Goal: Find specific page/section: Find specific page/section

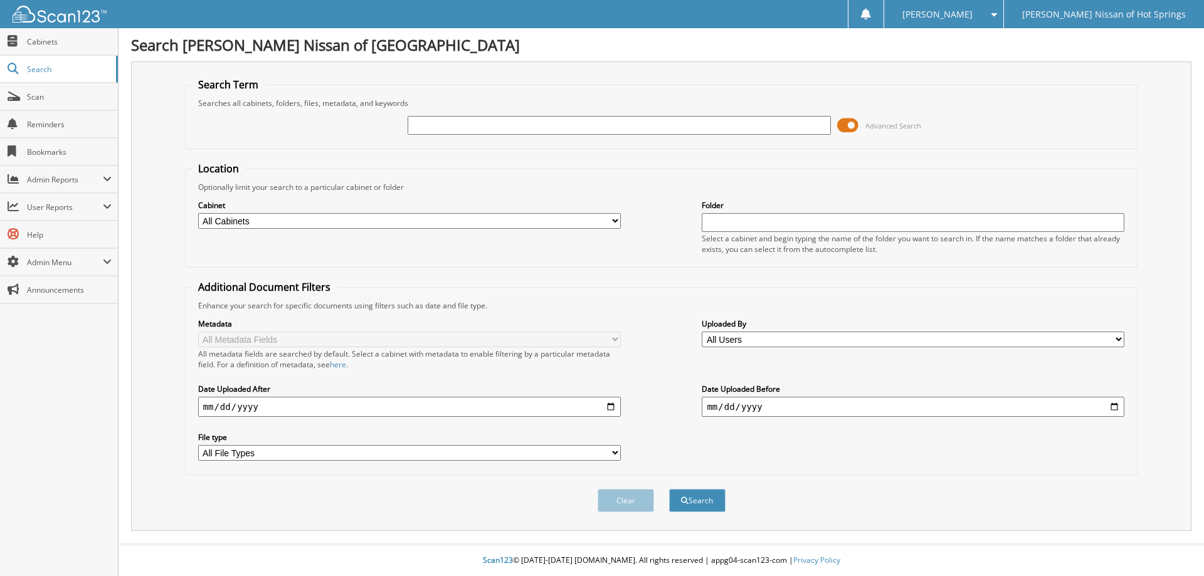
click at [565, 124] on input "text" at bounding box center [619, 125] width 423 height 19
type input "129660"
click at [669, 489] on button "Search" at bounding box center [697, 500] width 56 height 23
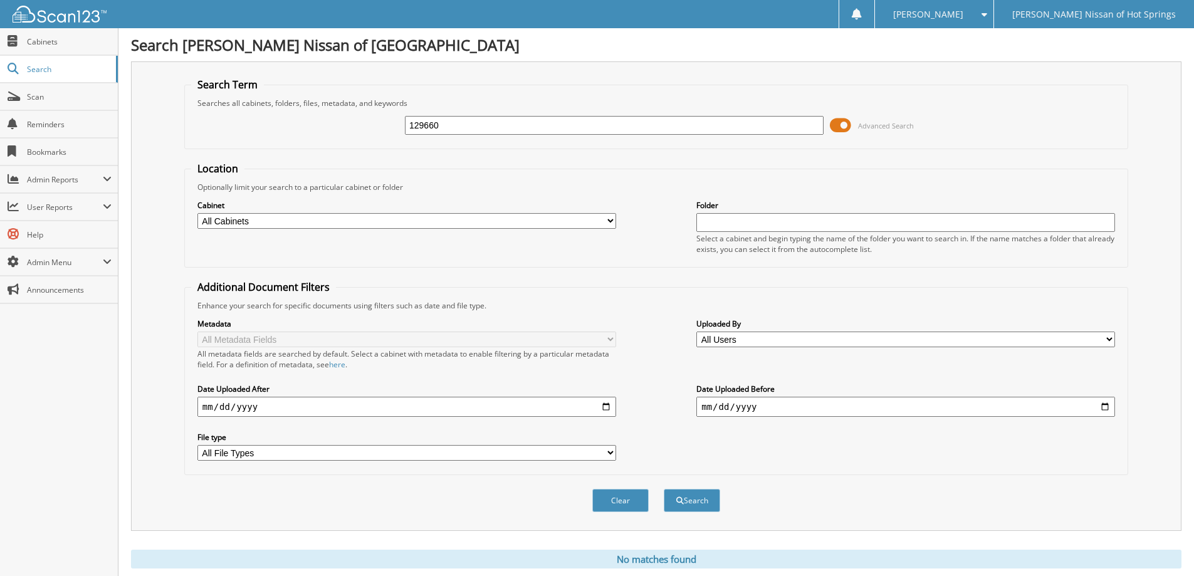
click at [571, 219] on select "All Cabinets 1099's ABANDONED PROPERTY ACCOUNTS PAYABLE ACCOUNTS RECEIVABLE ACT…" at bounding box center [406, 221] width 419 height 16
select select "18884"
click at [197, 213] on select "All Cabinets 1099's ABANDONED PROPERTY ACCOUNTS PAYABLE ACCOUNTS RECEIVABLE ACT…" at bounding box center [406, 221] width 419 height 16
click at [671, 493] on button "Search" at bounding box center [692, 500] width 56 height 23
click at [53, 89] on link "Scan" at bounding box center [59, 96] width 118 height 27
